Goal: Task Accomplishment & Management: Use online tool/utility

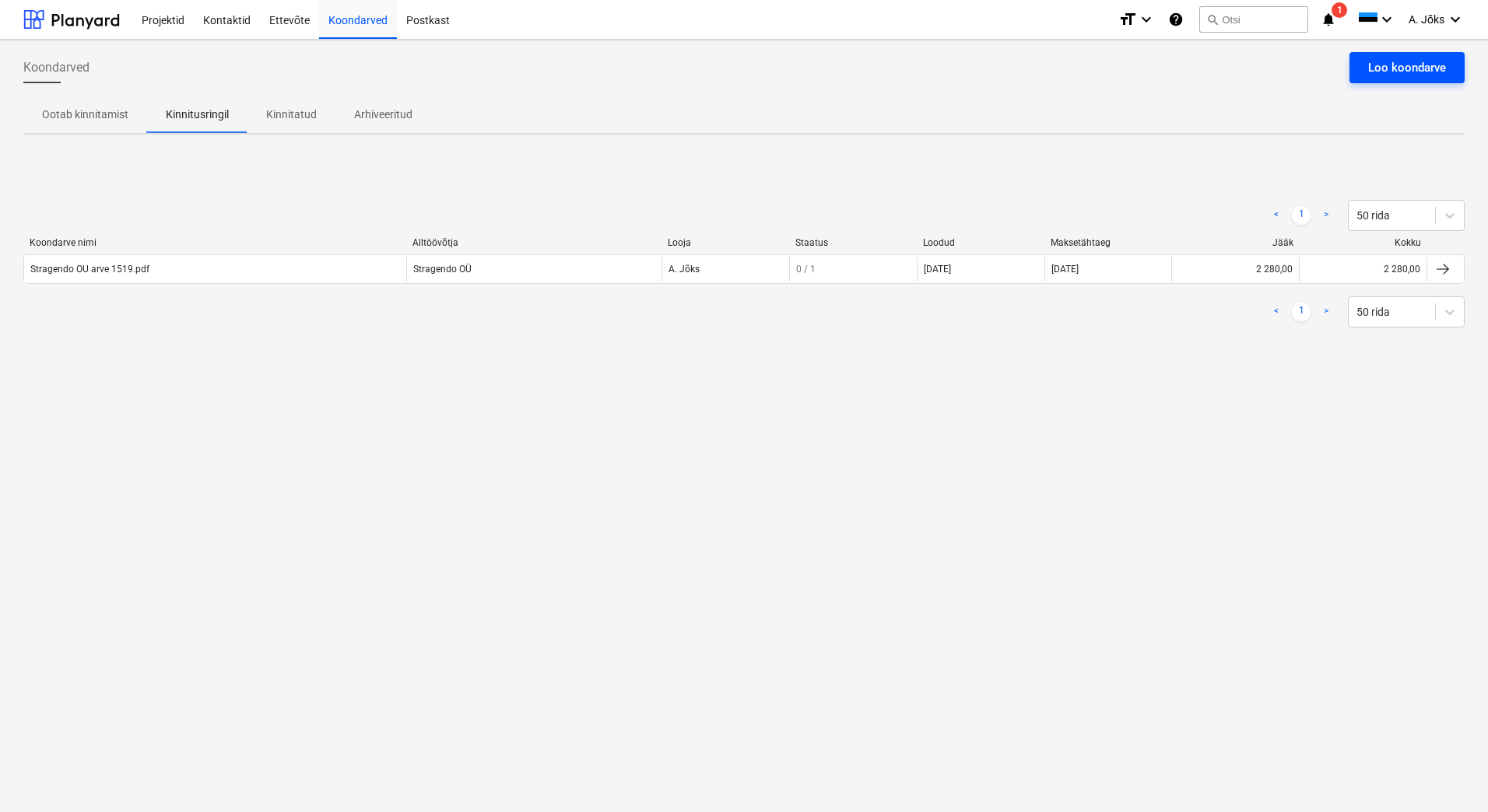
click at [1384, 62] on div "Loo koondarve" at bounding box center [1406, 67] width 78 height 20
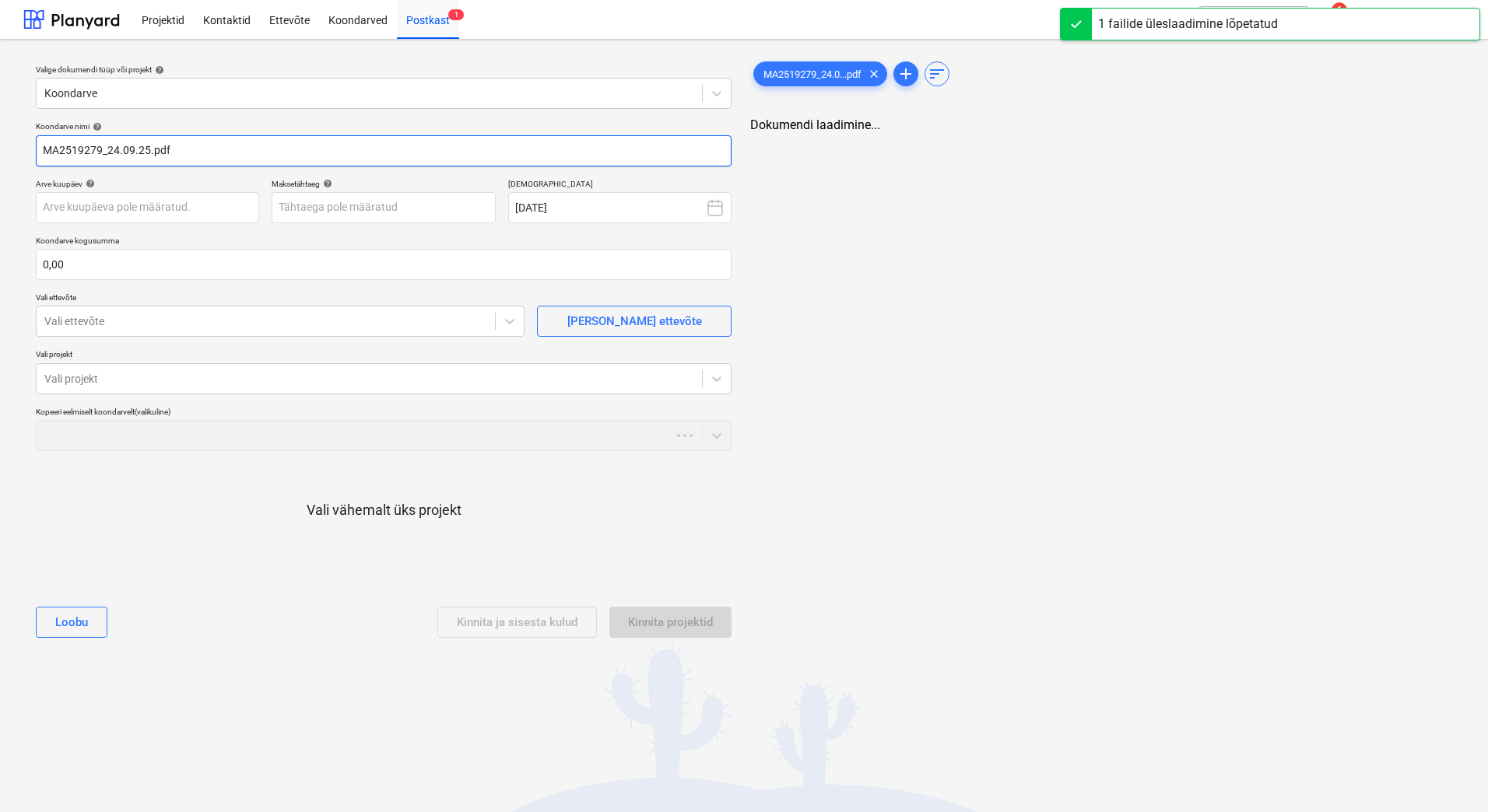
click at [149, 146] on input "MA2519279_24.09.25.pdf" at bounding box center [383, 150] width 696 height 31
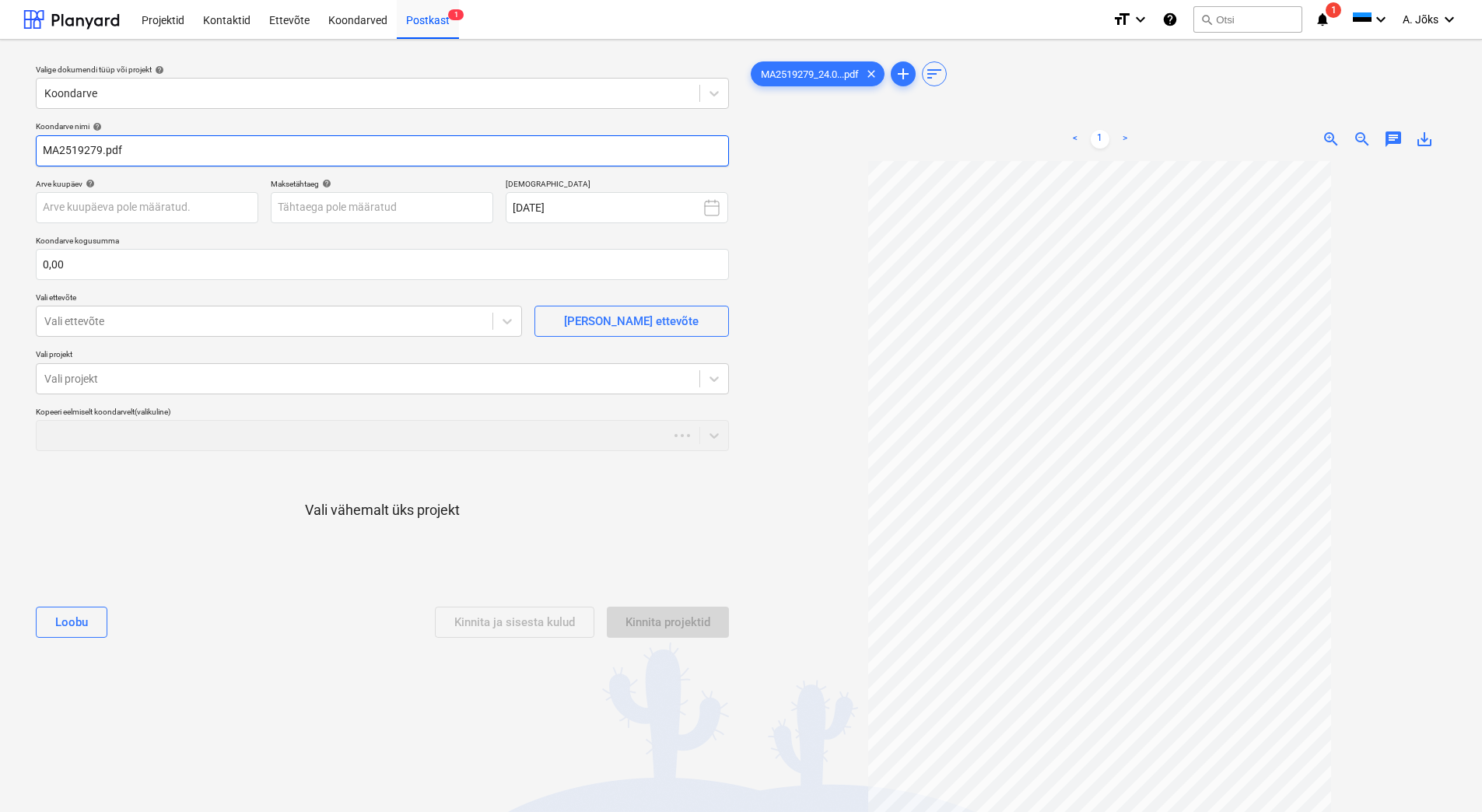
click at [42, 150] on input "MA2519279.pdf" at bounding box center [383, 150] width 693 height 31
paste input "Lincona Konsult"
type input "Lincona Konsult AS arve MA2519279.pdf"
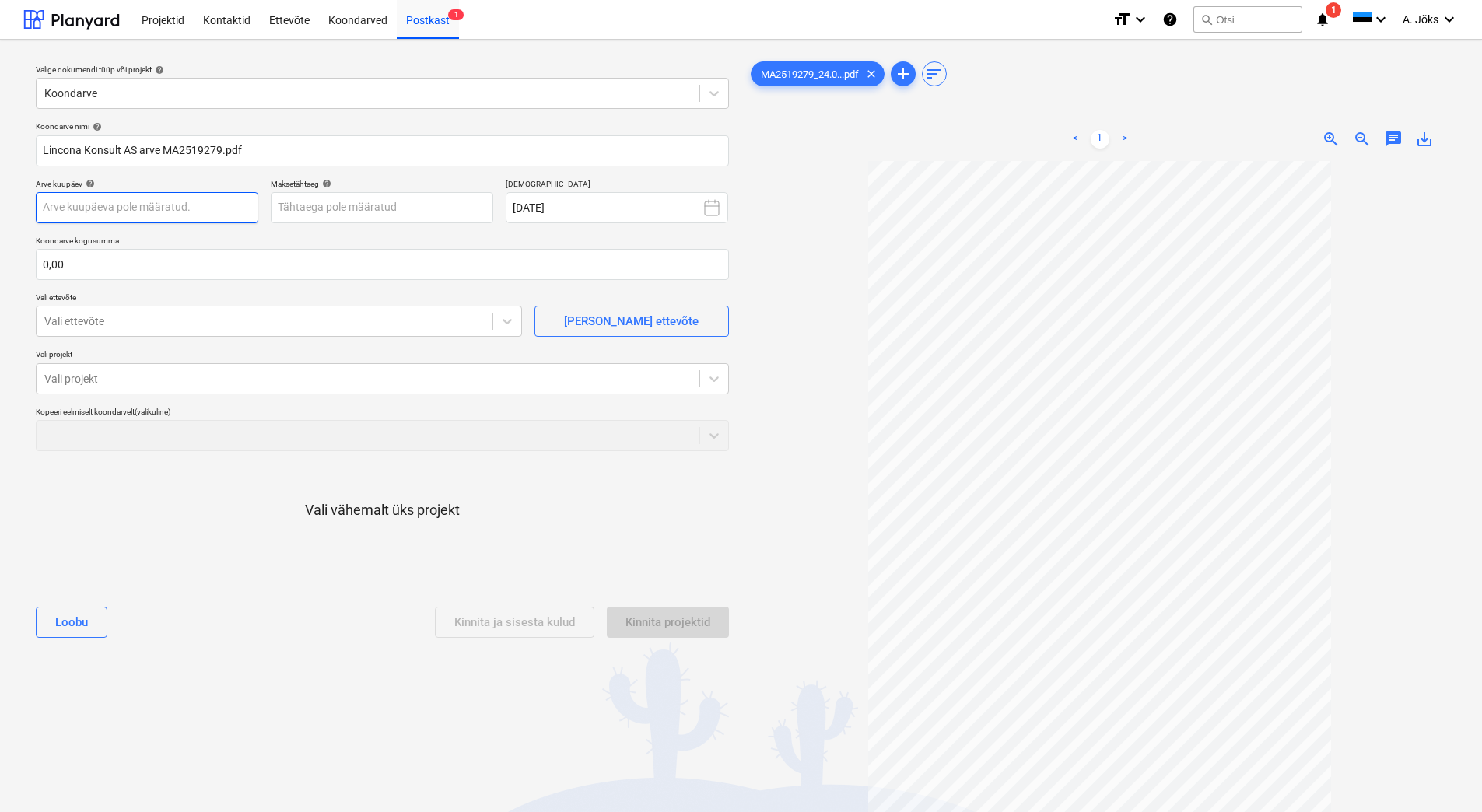
click at [86, 205] on body "Projektid Kontaktid Ettevõte Koondarved Postkast 1 format_size keyboard_arrow_d…" at bounding box center [741, 406] width 1482 height 812
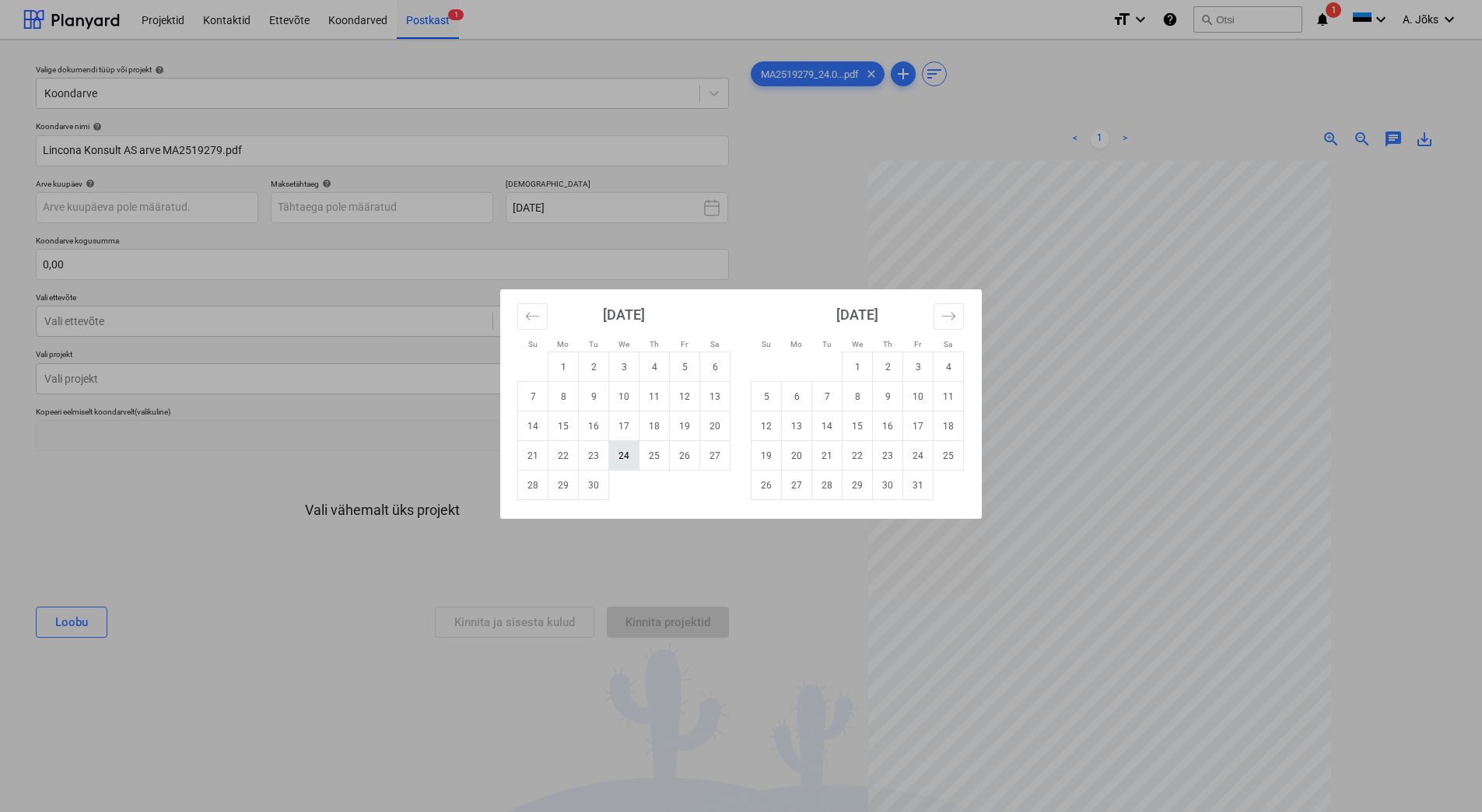
click at [635, 458] on td "24" at bounding box center [624, 455] width 30 height 30
type input "[DATE]"
click at [397, 211] on body "Projektid Kontaktid Ettevõte Koondarved Postkast 1 format_size keyboard_arrow_d…" at bounding box center [741, 406] width 1482 height 812
click at [856, 426] on td "15" at bounding box center [858, 426] width 30 height 30
type input "[DATE]"
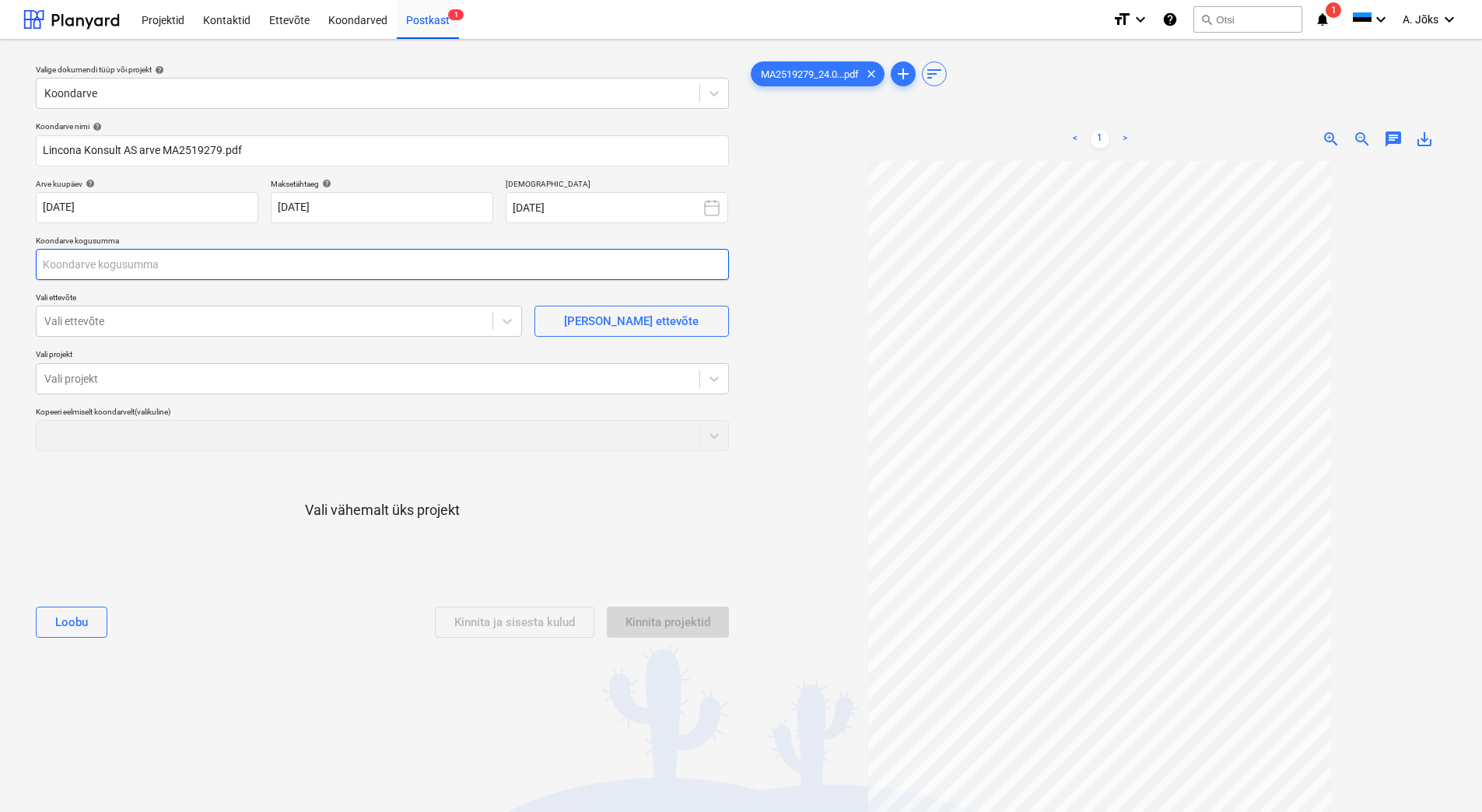
click at [258, 256] on input "text" at bounding box center [383, 264] width 693 height 31
type input "15 854,47"
click at [226, 325] on div at bounding box center [264, 321] width 440 height 15
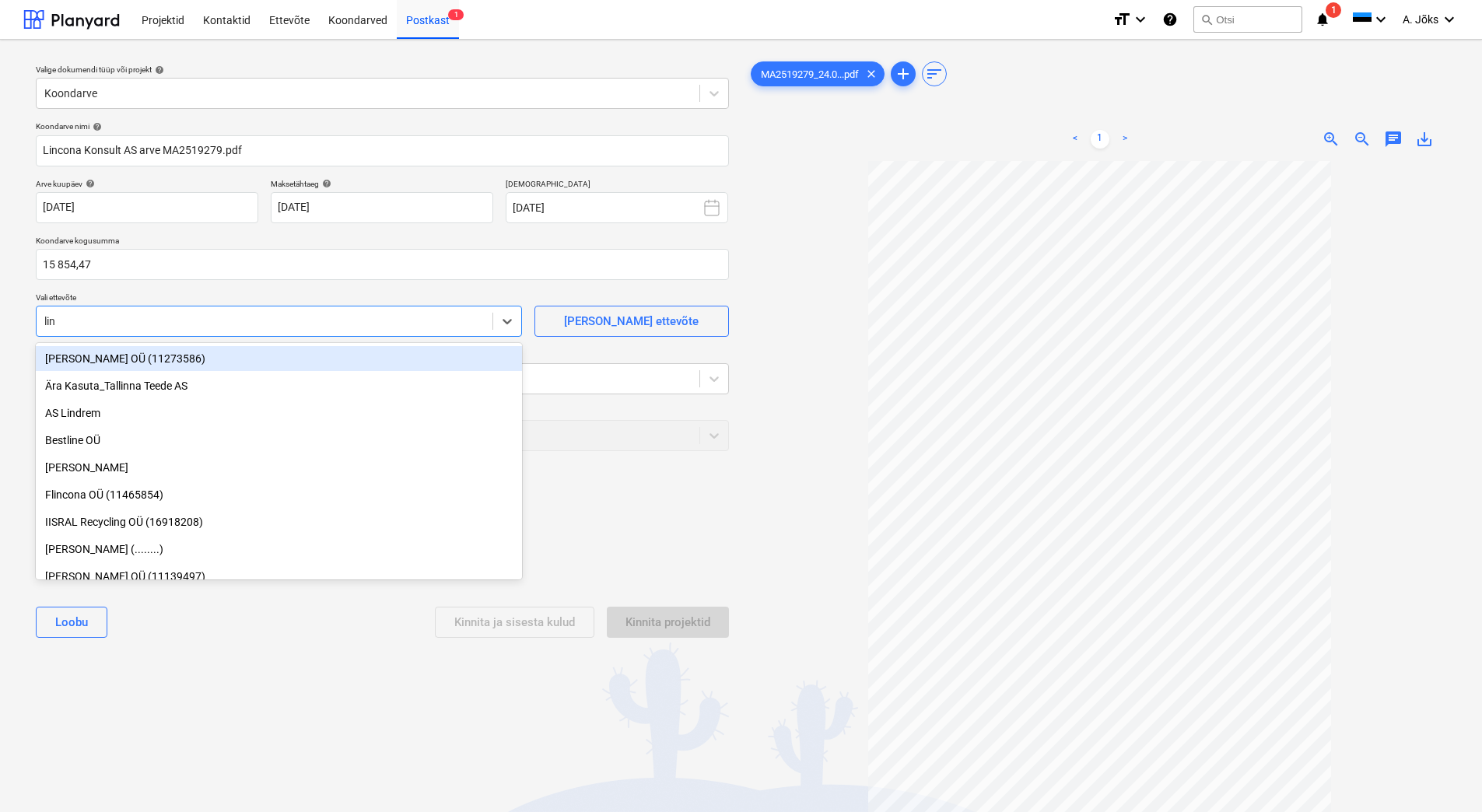
type input "linc"
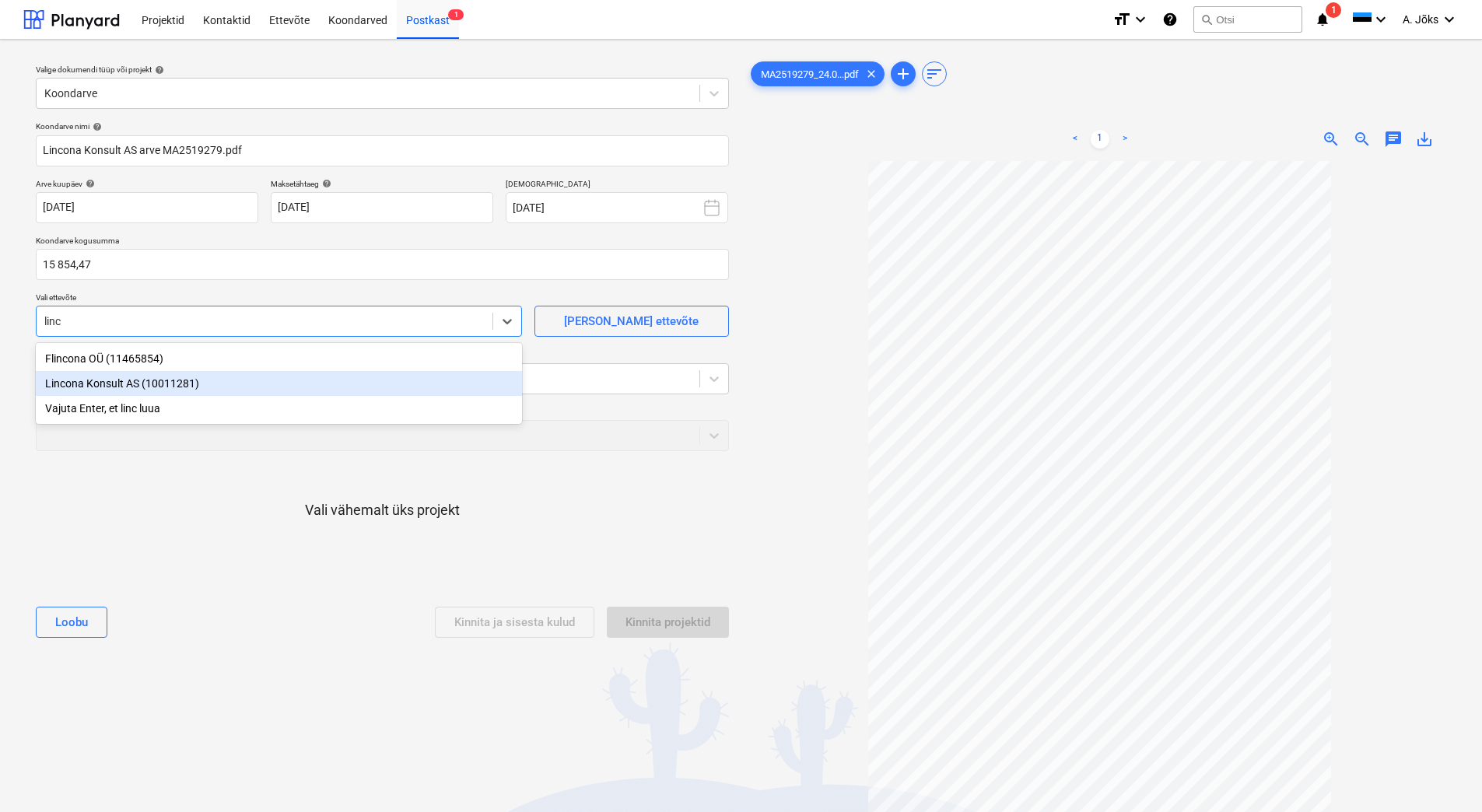
click at [178, 389] on div "Lincona Konsult AS (10011281)" at bounding box center [279, 383] width 487 height 25
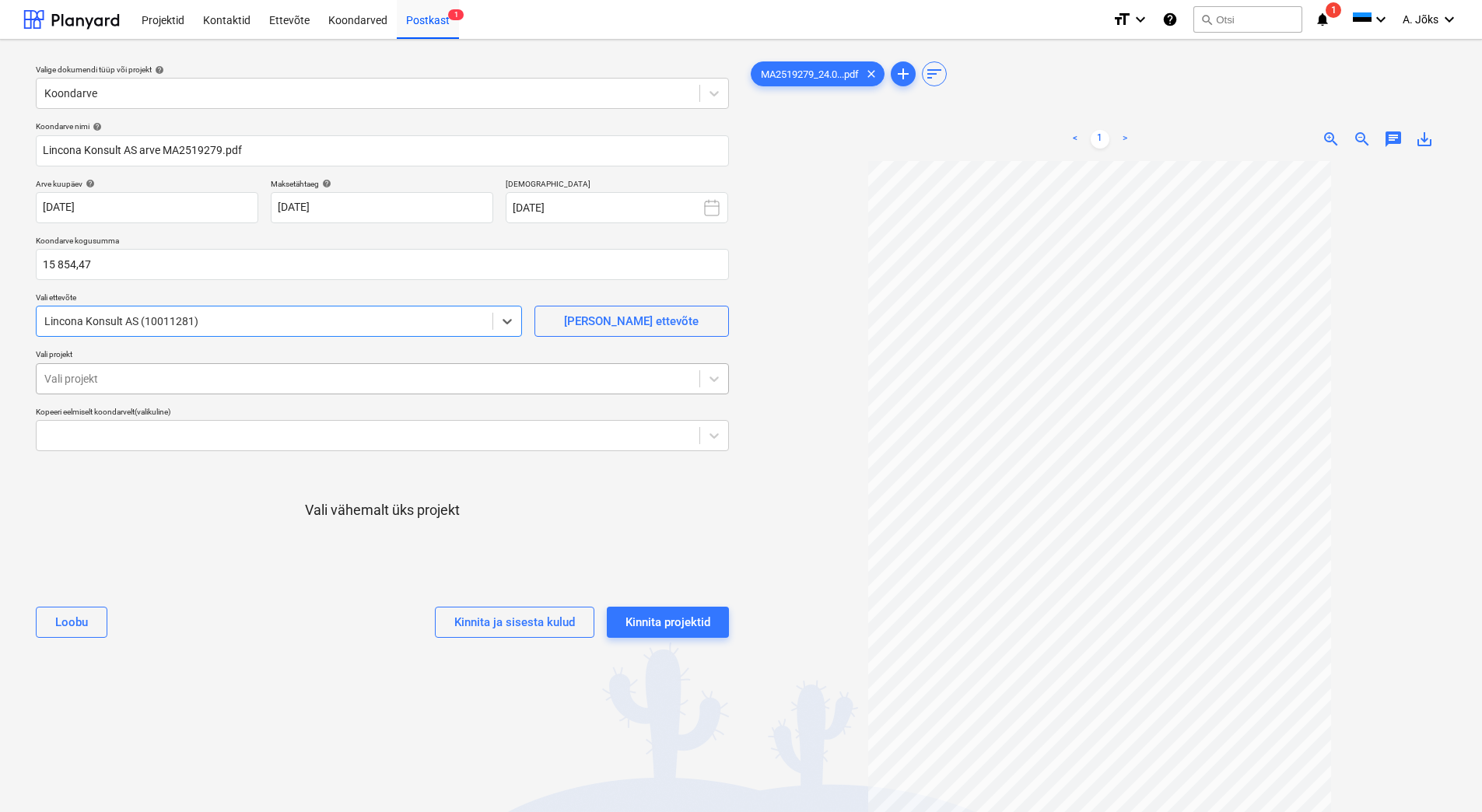
click at [178, 378] on div at bounding box center [367, 378] width 647 height 15
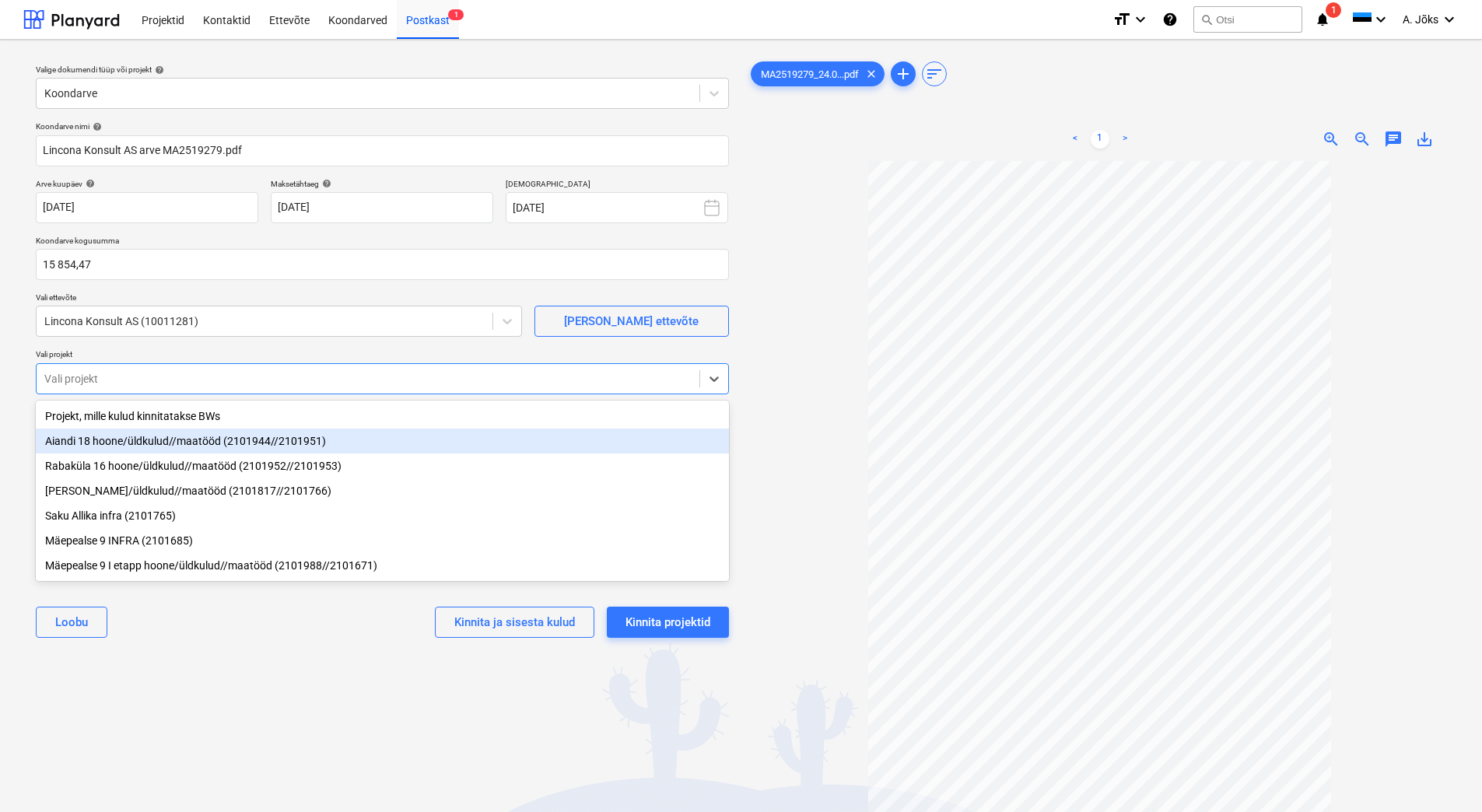
click at [173, 449] on div "Aiandi 18 hoone/üldkulud//maatööd (2101944//2101951)" at bounding box center [383, 441] width 693 height 25
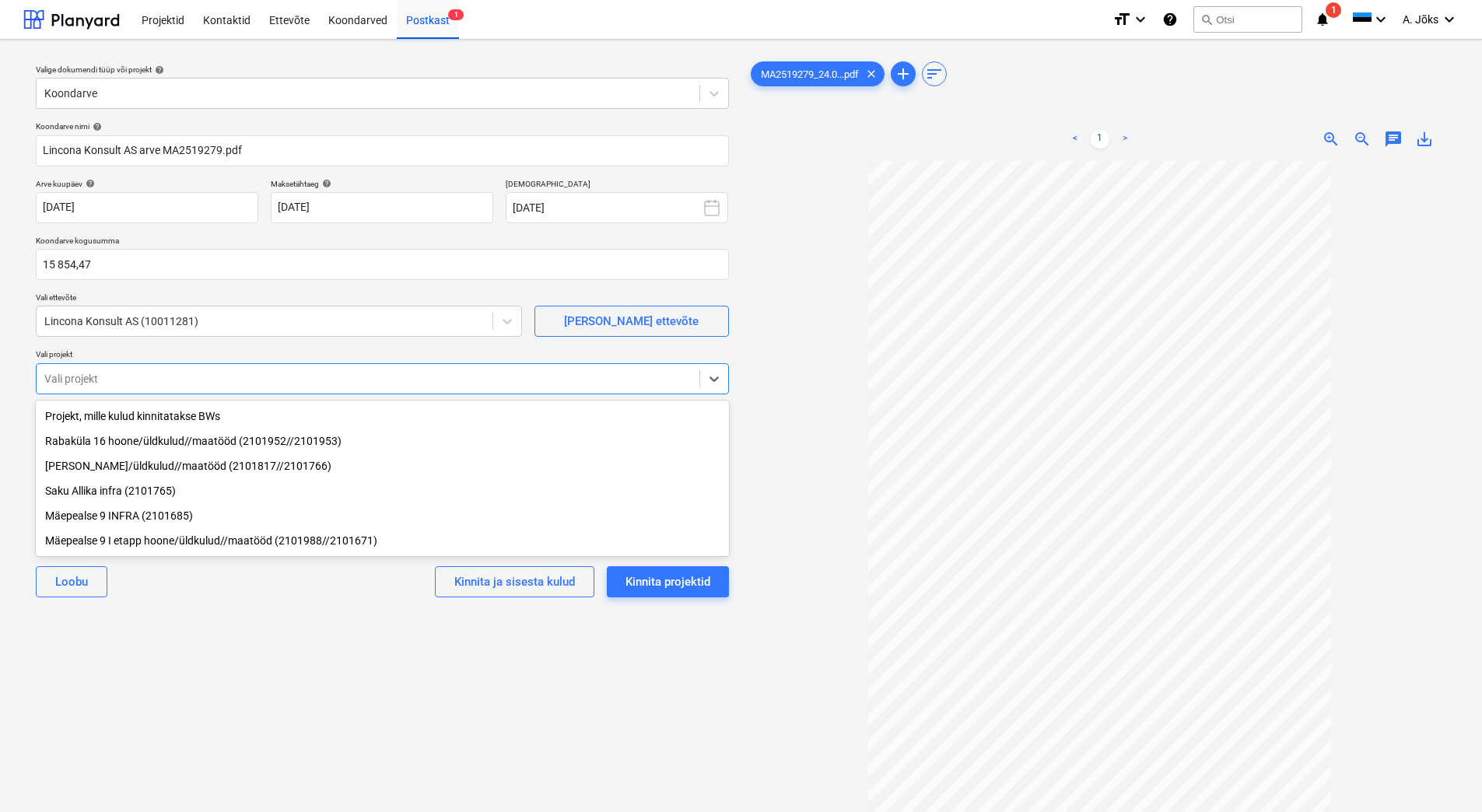
click at [283, 662] on div "Valige dokumendi tüüp või projekt help Koondarve Koondarve nimi help Lincona Ko…" at bounding box center [382, 494] width 718 height 883
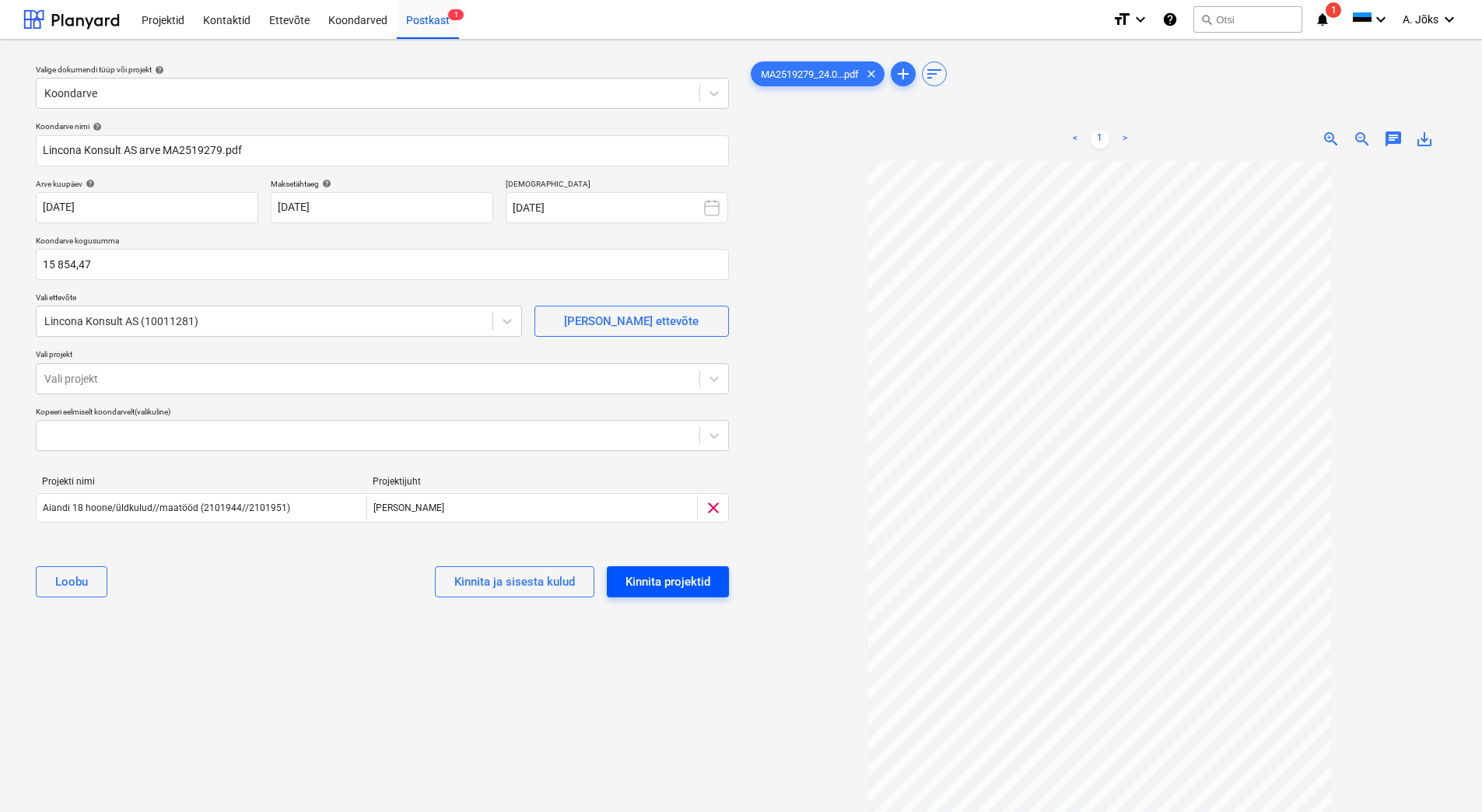
click at [658, 578] on div "Kinnita projektid" at bounding box center [668, 581] width 85 height 20
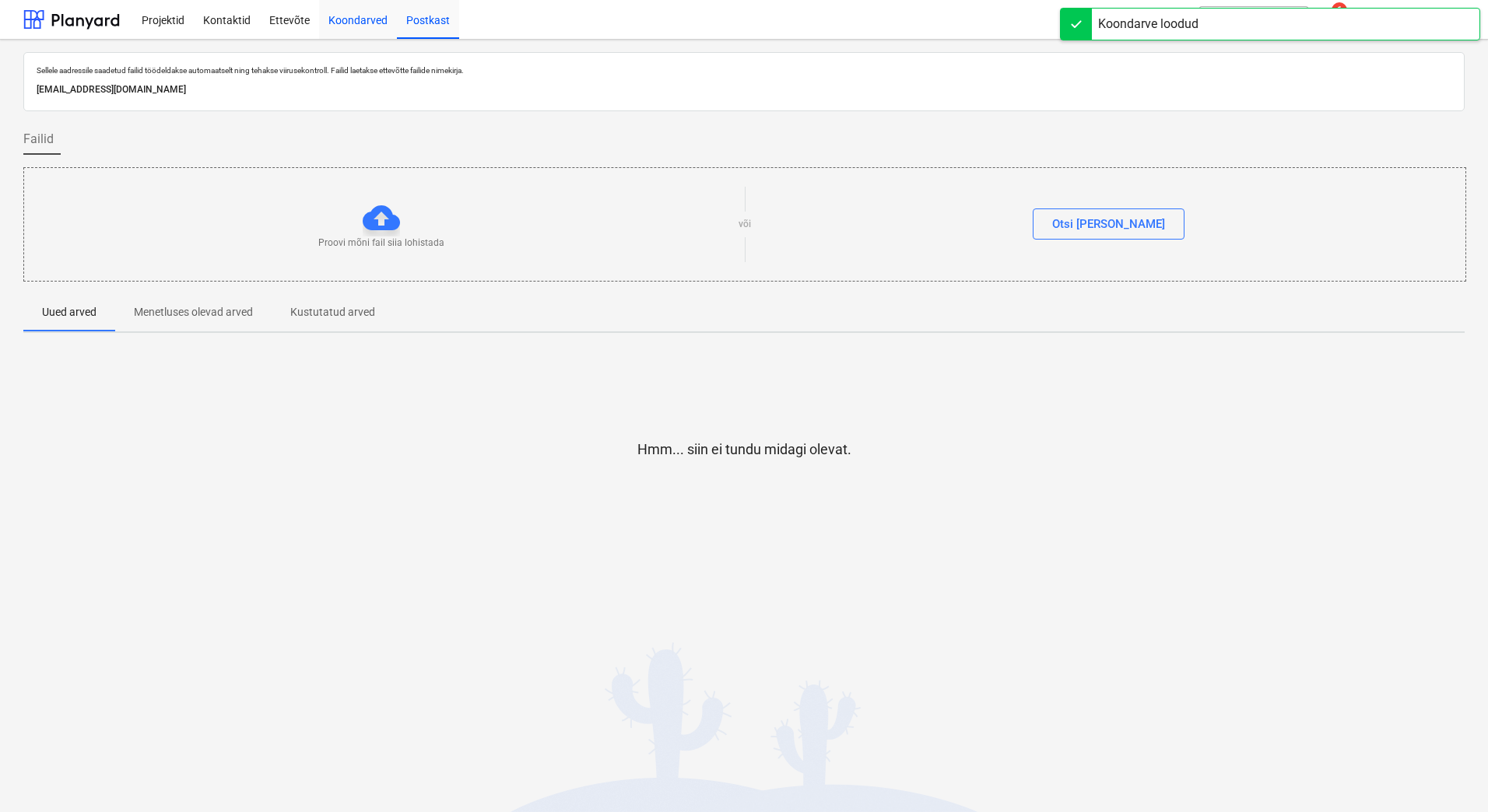
click at [343, 13] on div "Koondarved" at bounding box center [358, 19] width 78 height 40
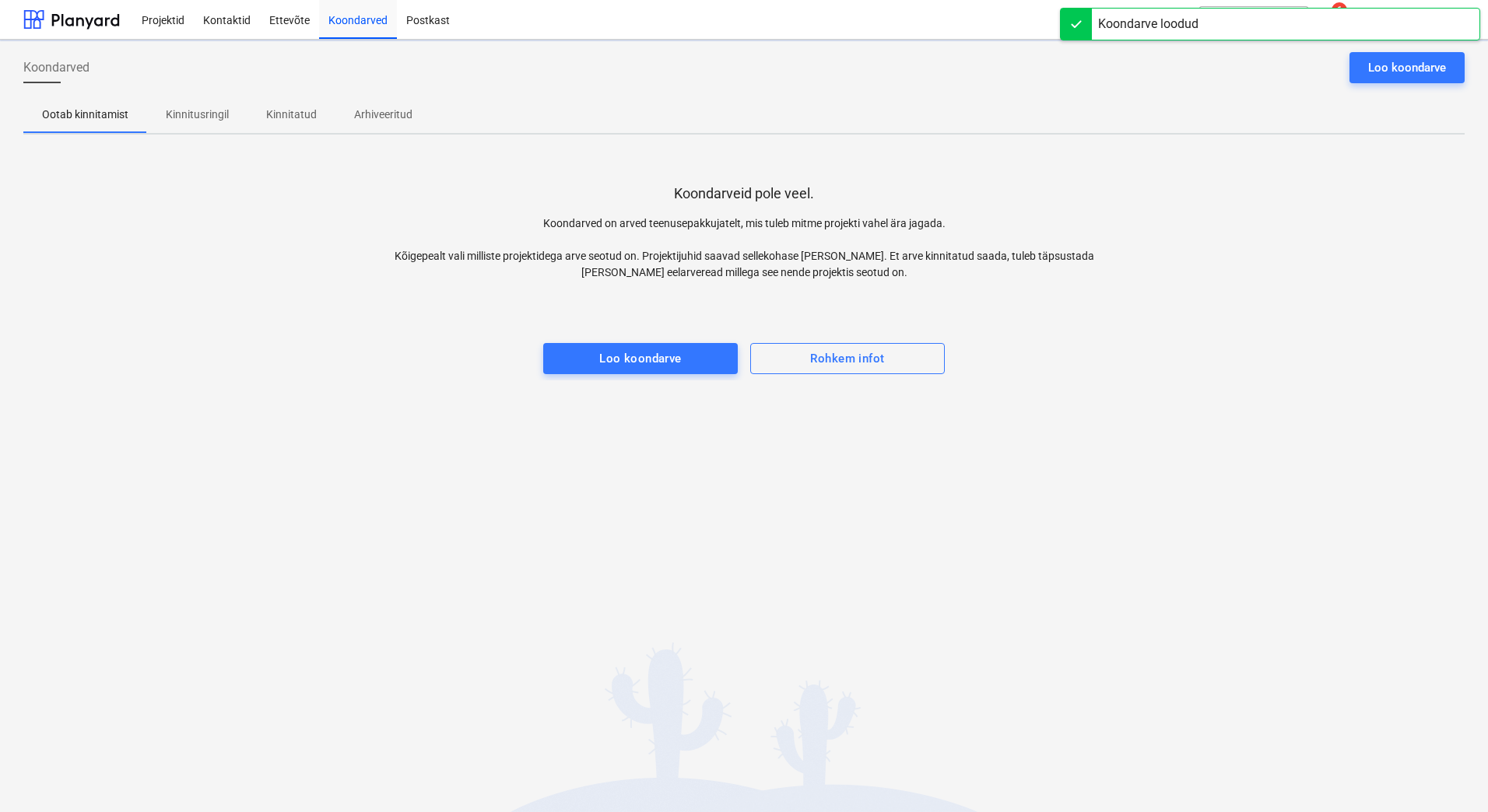
click at [215, 121] on p "Kinnitusringil" at bounding box center [197, 114] width 63 height 16
